Goal: Transaction & Acquisition: Book appointment/travel/reservation

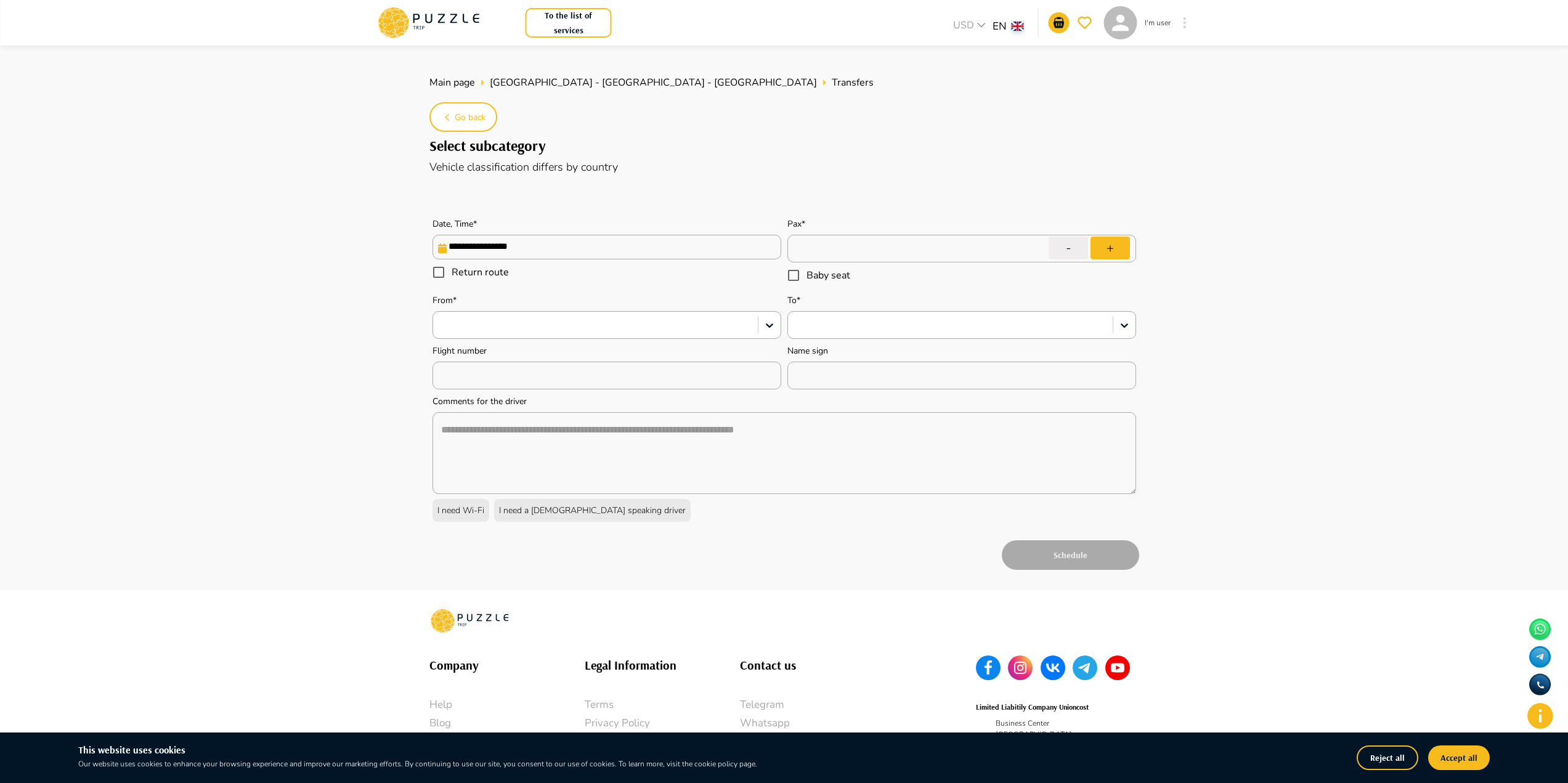
type textarea "*"
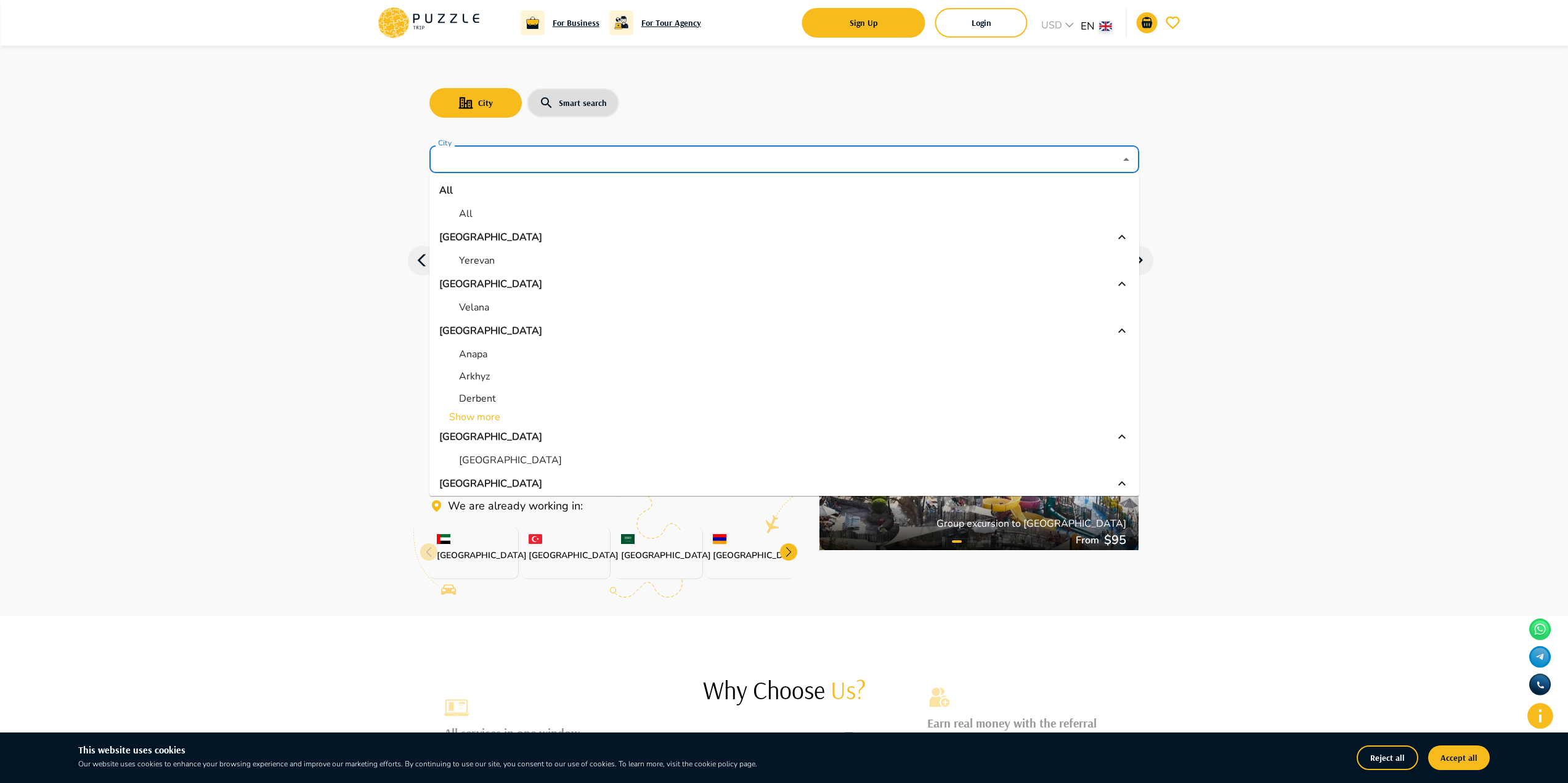
click at [482, 151] on input "City" at bounding box center [775, 159] width 680 height 23
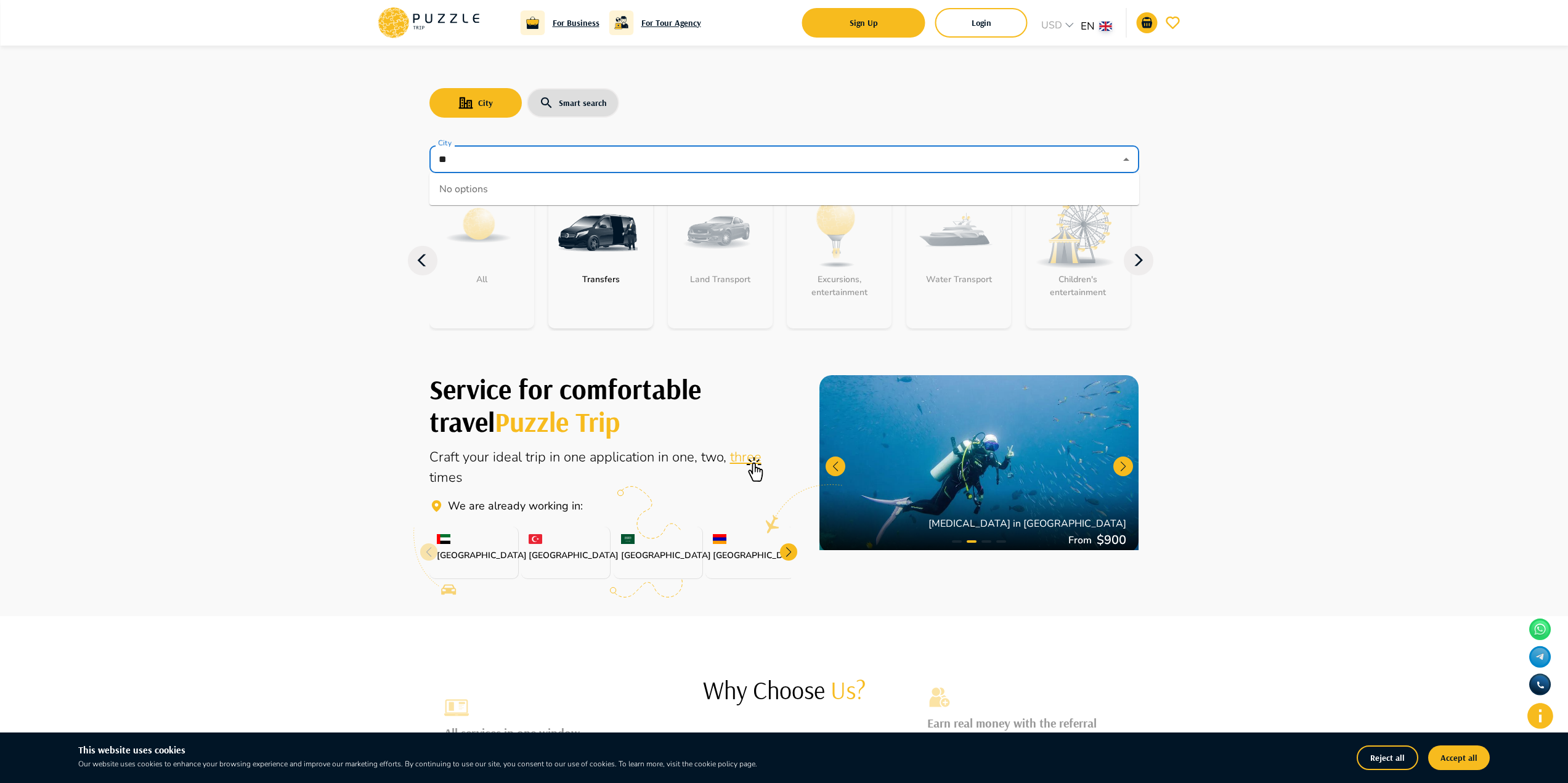
type input "*"
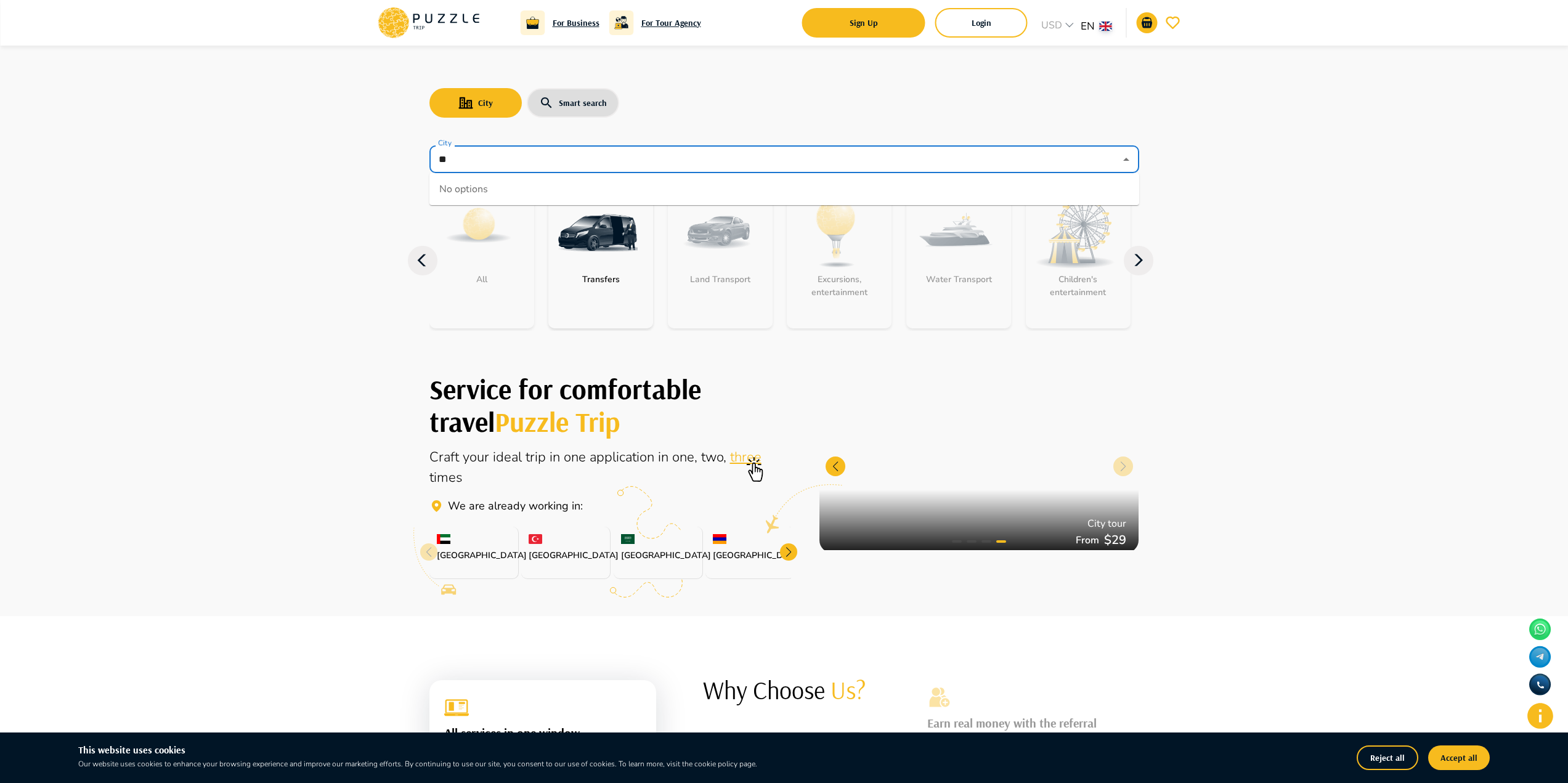
type input "*"
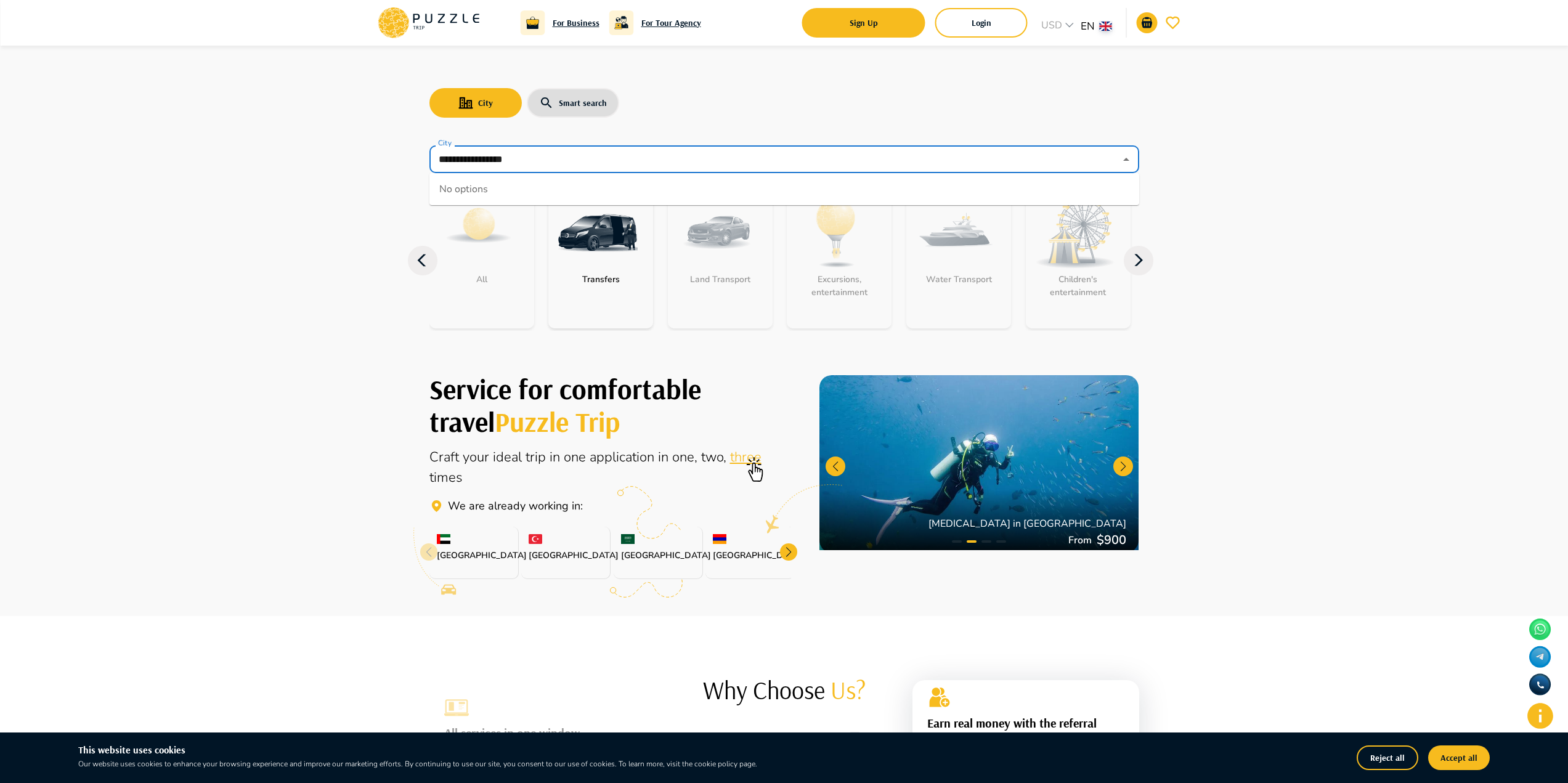
type input "**********"
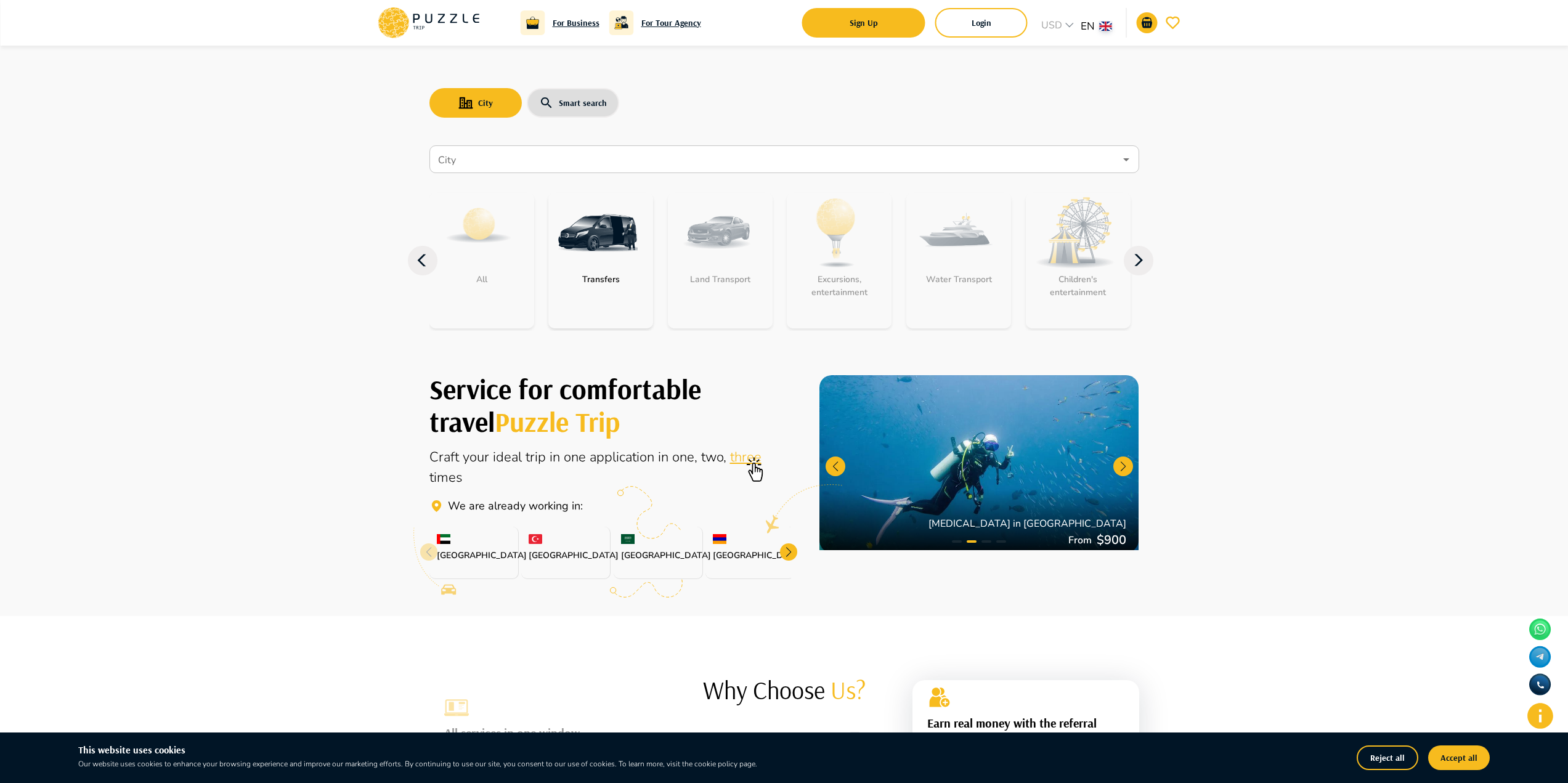
click at [613, 289] on div "Transfers" at bounding box center [600, 260] width 104 height 135
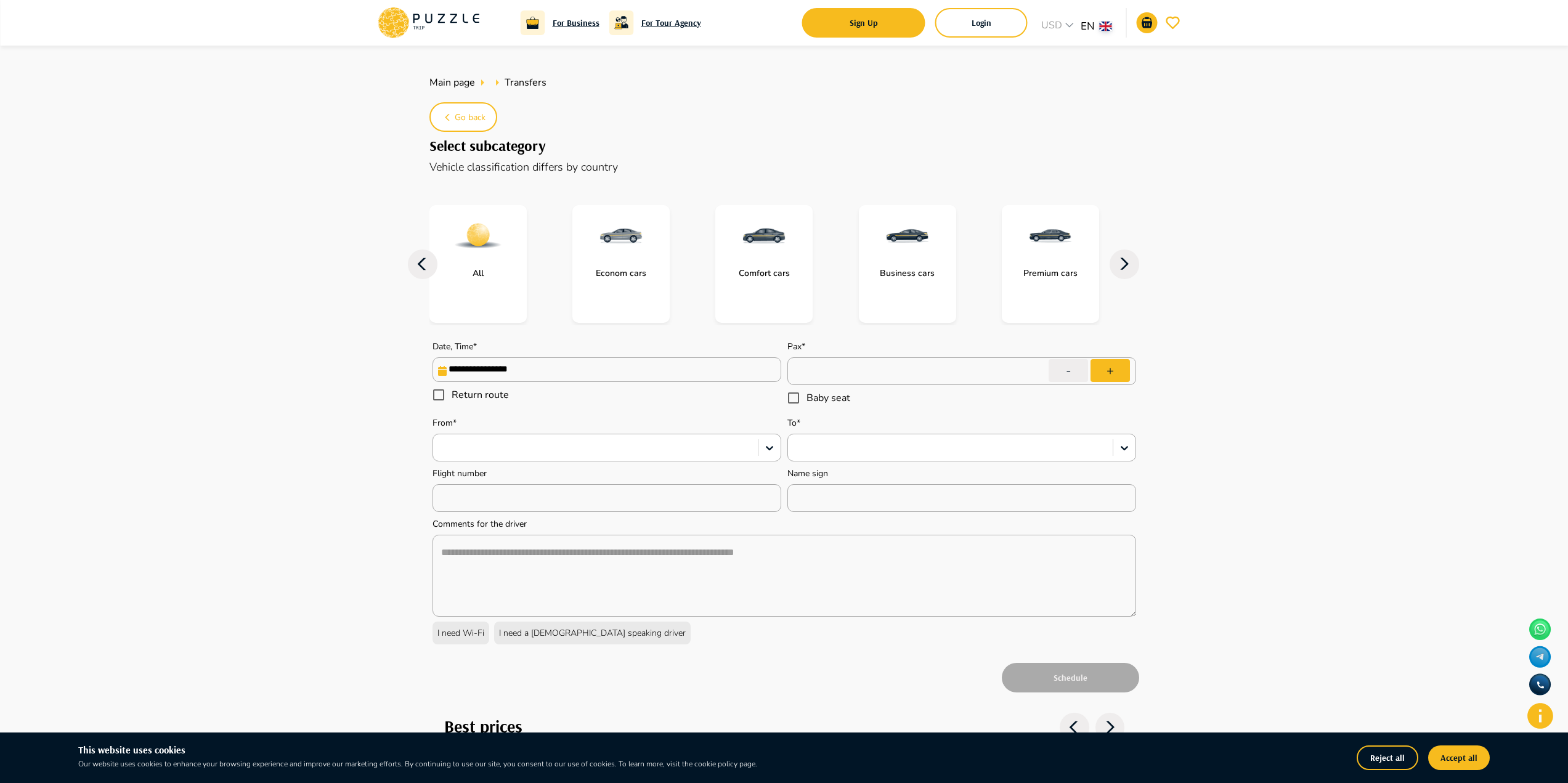
click at [619, 241] on img at bounding box center [621, 236] width 49 height 49
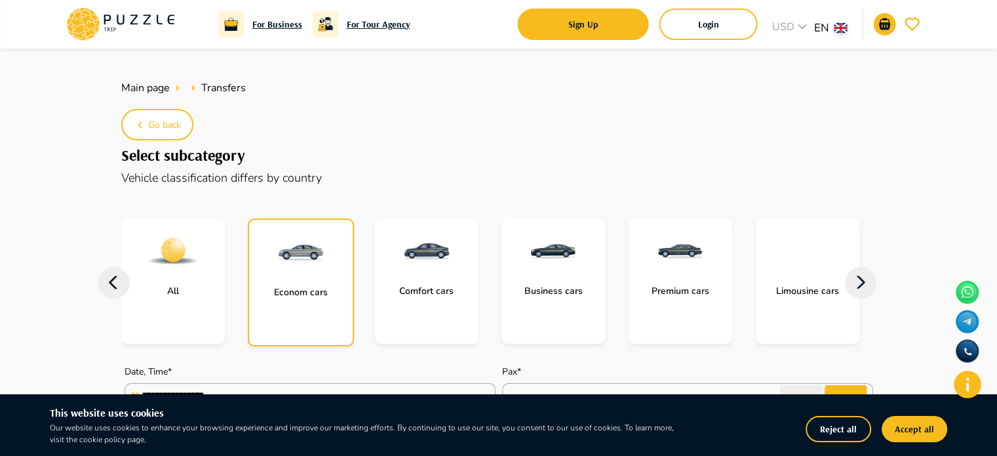
type textarea "*"
